Goal: Find contact information: Find contact information

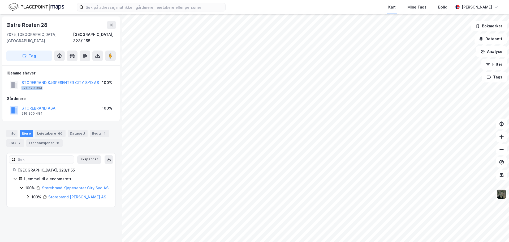
drag, startPoint x: 20, startPoint y: 82, endPoint x: 43, endPoint y: 83, distance: 23.1
click at [43, 83] on div "STOREBRAND KJØPESENTER CITY SYD AS 971 579 994" at bounding box center [54, 84] width 89 height 11
copy div "971 579 994"
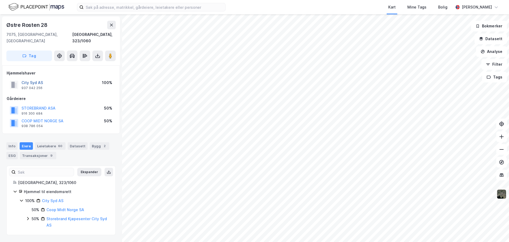
click at [0, 0] on button "City Syd AS" at bounding box center [0, 0] width 0 height 0
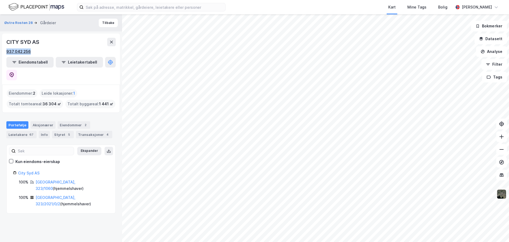
drag, startPoint x: 3, startPoint y: 51, endPoint x: 29, endPoint y: 52, distance: 25.8
click at [29, 52] on div "CITY SYD AS 937 042 256 Eiendomstabell Leietakertabell" at bounding box center [61, 58] width 118 height 51
copy div "937 042 256"
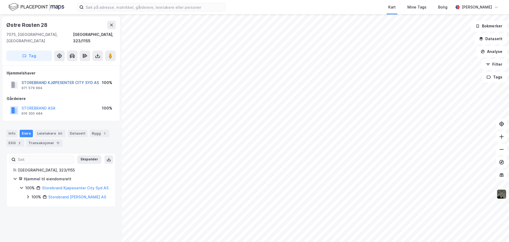
click at [0, 0] on button "STOREBRAND KJØPESENTER CITY SYD AS" at bounding box center [0, 0] width 0 height 0
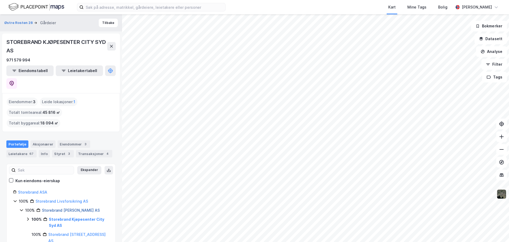
click at [57, 208] on link "Storebrand [PERSON_NAME] AS" at bounding box center [71, 210] width 58 height 5
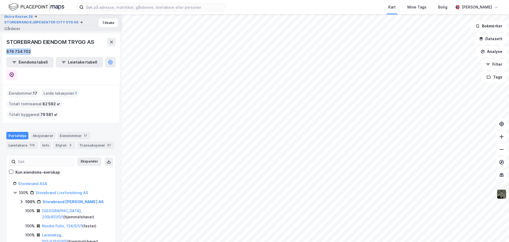
drag, startPoint x: 5, startPoint y: 52, endPoint x: 29, endPoint y: 50, distance: 23.9
click at [29, 50] on div "STOREBRAND EIENDOM TRYGG AS 876 734 702 Eiendomstabell Leietakertabell" at bounding box center [61, 58] width 118 height 51
copy div "876 734 702"
click at [46, 189] on div "Storebrand Livsforsikring AS" at bounding box center [62, 192] width 53 height 6
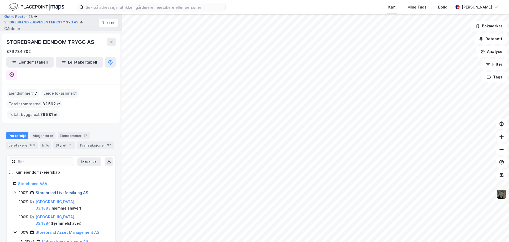
click at [46, 190] on link "Storebrand Livsforsikring AS" at bounding box center [62, 192] width 53 height 5
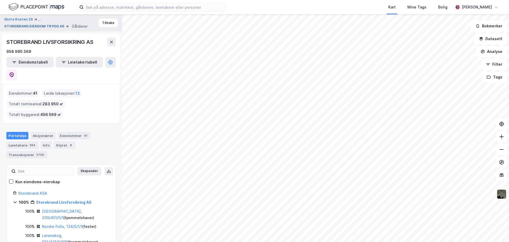
click at [22, 24] on button "STOREBRAND EIENDOM TRYGG AS" at bounding box center [34, 26] width 61 height 5
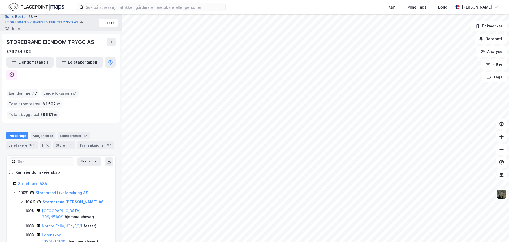
click at [18, 16] on button "Østre Rosten 28" at bounding box center [19, 16] width 30 height 5
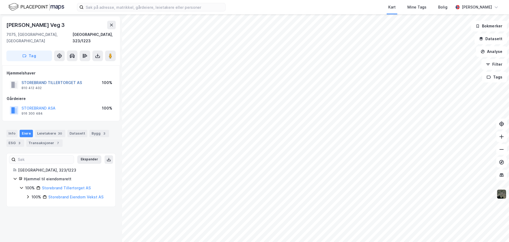
click at [0, 0] on button "STOREBRAND TILLERTORGET AS" at bounding box center [0, 0] width 0 height 0
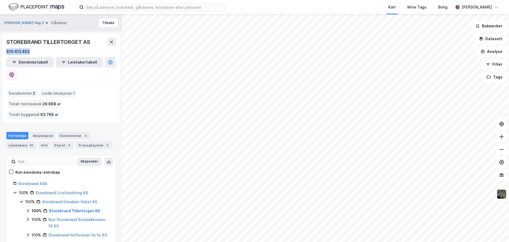
drag, startPoint x: 5, startPoint y: 51, endPoint x: 32, endPoint y: 50, distance: 27.1
click at [32, 50] on div "STOREBRAND TILLERTORGET AS 810 412 402 Eiendomstabell Leietakertabell" at bounding box center [61, 58] width 118 height 51
copy div "810 412 402"
click at [63, 199] on link "Storebrand Eiendom Vekst AS" at bounding box center [69, 201] width 55 height 5
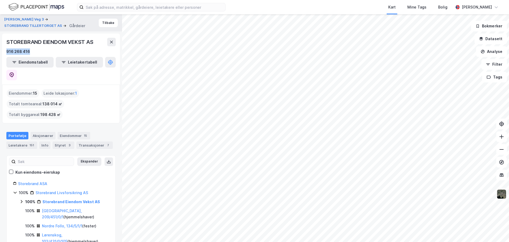
drag, startPoint x: 4, startPoint y: 50, endPoint x: 31, endPoint y: 52, distance: 26.7
click at [31, 52] on div "STOREBRAND EIENDOM VEKST AS 916 268 416 Eiendomstabell Leietakertabell" at bounding box center [61, 58] width 118 height 51
copy div "916 268 416"
click at [24, 19] on button "[PERSON_NAME] Veg 3" at bounding box center [24, 19] width 41 height 5
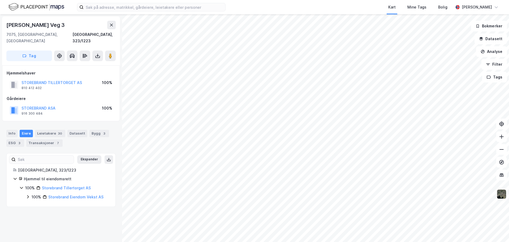
click at [287, 241] on html "Kart Mine Tags Bolig [PERSON_NAME] [PERSON_NAME] Veg 3 7075, [GEOGRAPHIC_DATA],…" at bounding box center [254, 121] width 509 height 242
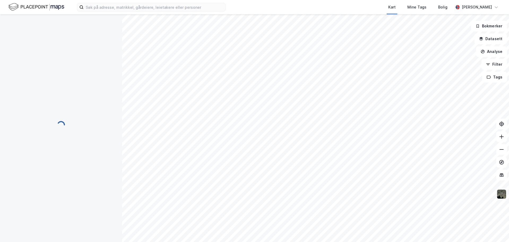
scroll to position [66, 0]
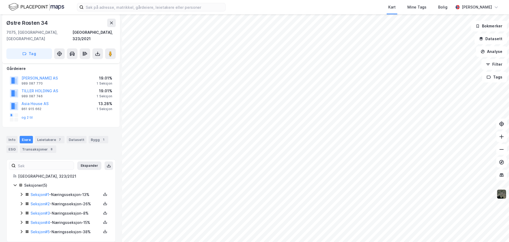
click at [22, 229] on icon at bounding box center [21, 231] width 4 height 4
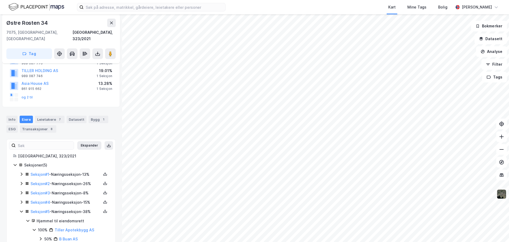
scroll to position [102, 0]
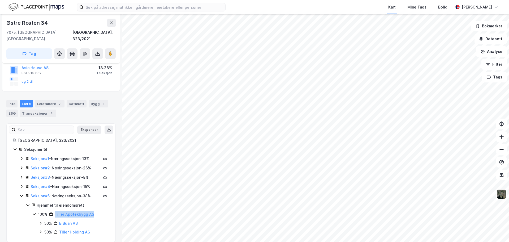
drag, startPoint x: 99, startPoint y: 208, endPoint x: 54, endPoint y: 207, distance: 44.9
click at [54, 211] on div "100% Tiller Apotekbygg AS" at bounding box center [73, 214] width 71 height 6
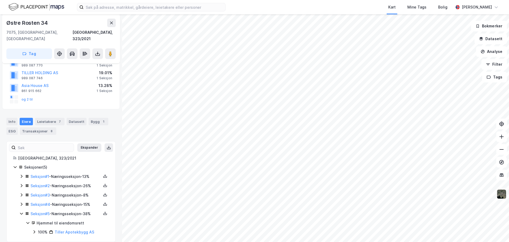
click at [19, 174] on icon at bounding box center [21, 176] width 4 height 4
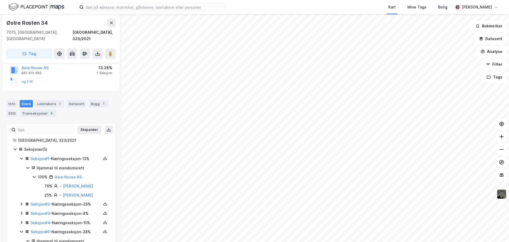
click at [21, 211] on icon at bounding box center [22, 212] width 2 height 3
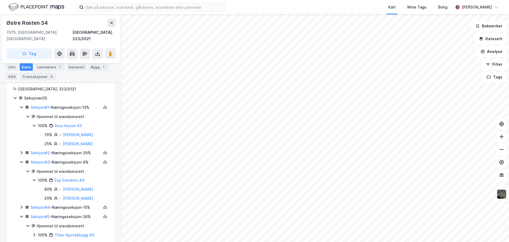
scroll to position [155, 0]
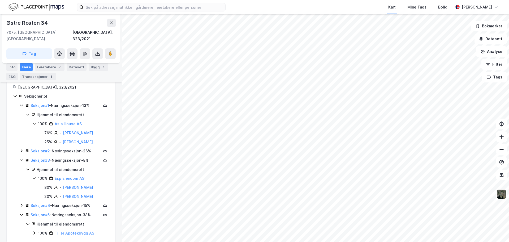
click at [21, 203] on icon at bounding box center [21, 205] width 4 height 4
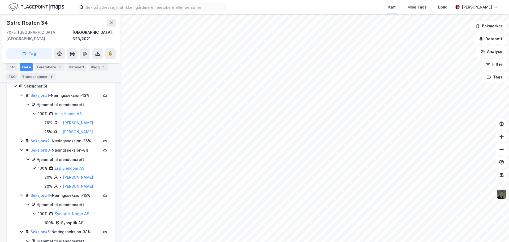
scroll to position [156, 0]
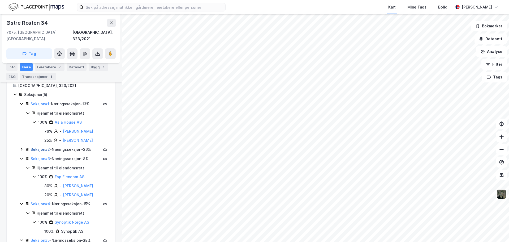
click at [44, 147] on link "Seksjon # 2" at bounding box center [40, 149] width 19 height 5
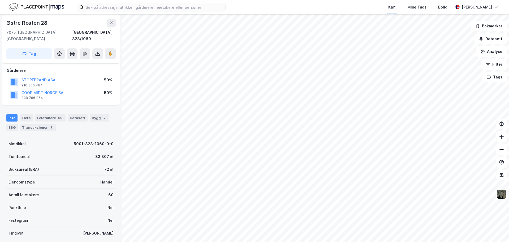
scroll to position [2, 0]
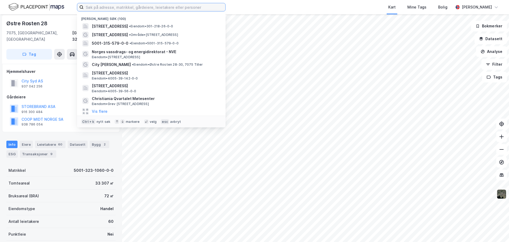
click at [116, 8] on input at bounding box center [155, 7] width 142 height 8
paste input "5001 / 323 / 1155"
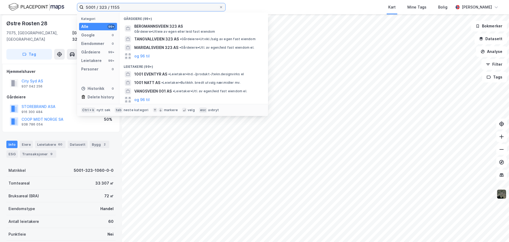
type input "5001 / 323 / 1155"
drag, startPoint x: 123, startPoint y: 9, endPoint x: 63, endPoint y: 2, distance: 60.7
click at [63, 2] on div "5001 / 323 / 1155 Kategori Alle 99+ Google 0 Eiendommer 0 Gårdeiere 99+ Leietak…" at bounding box center [254, 7] width 509 height 14
